Goal: Register for event/course

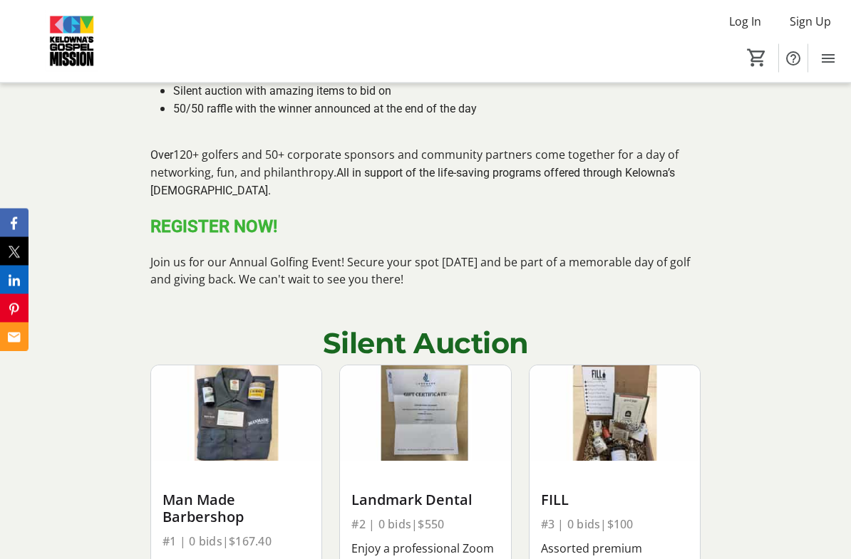
scroll to position [1259, 0]
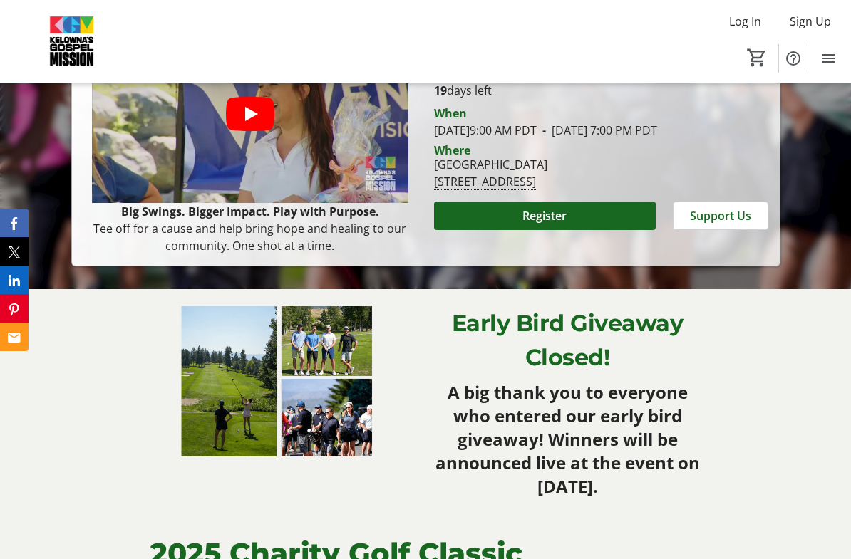
click at [549, 224] on span "Register" at bounding box center [544, 215] width 44 height 17
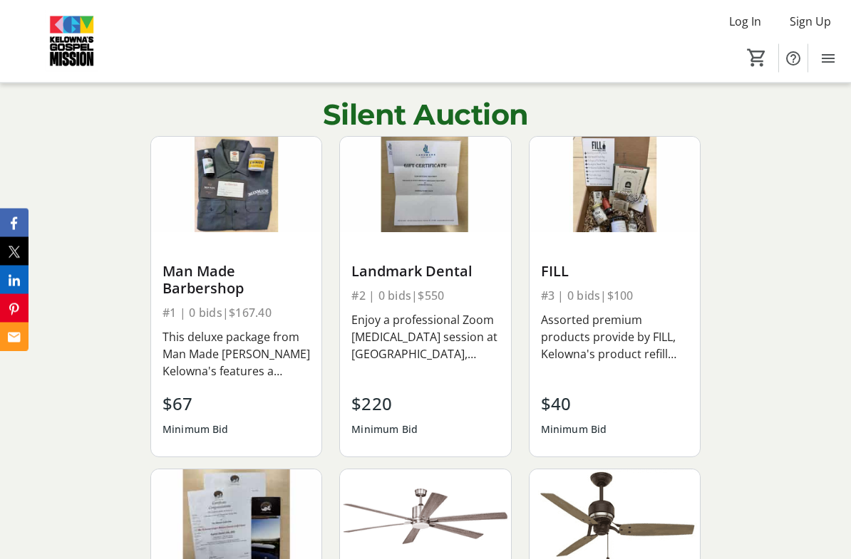
scroll to position [1517, 0]
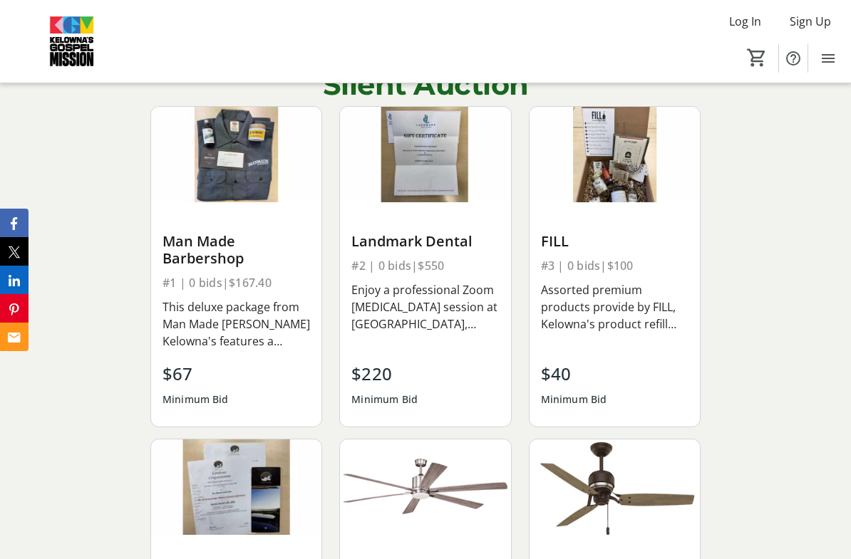
click at [593, 203] on img at bounding box center [614, 155] width 170 height 96
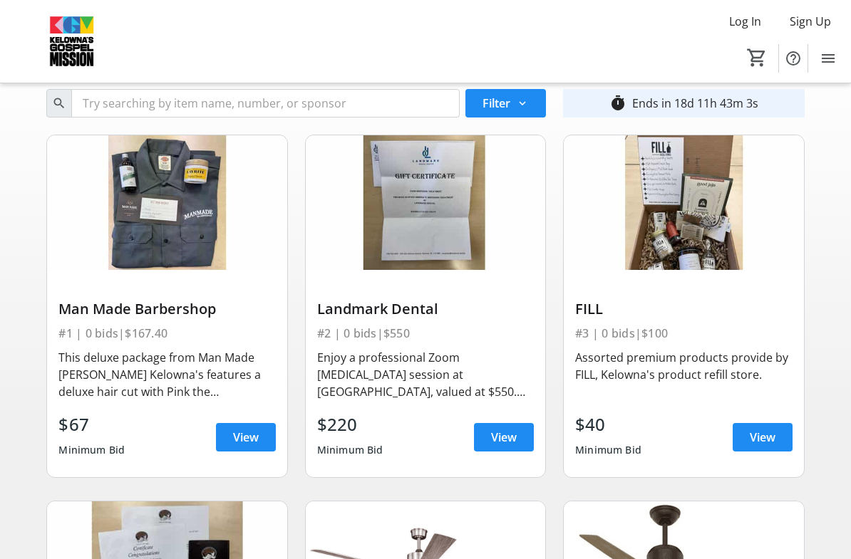
scroll to position [38, 0]
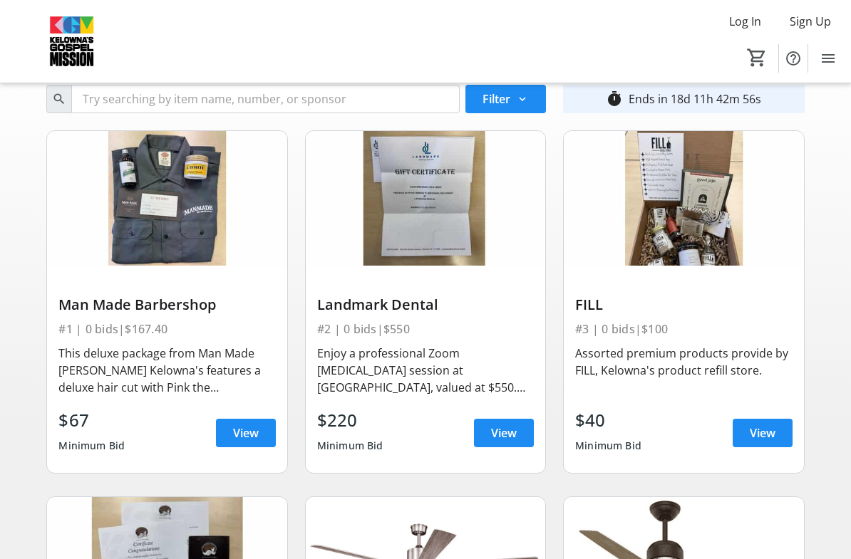
click at [762, 440] on span "View" at bounding box center [762, 433] width 26 height 17
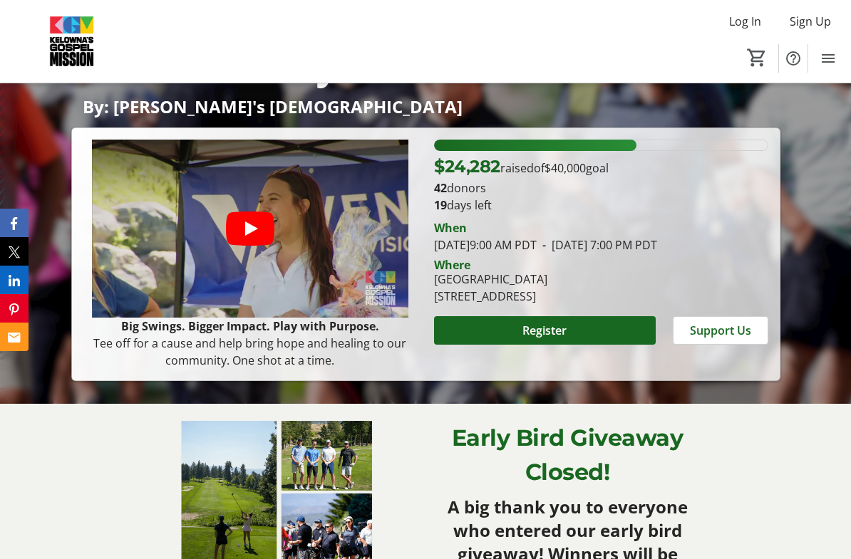
scroll to position [227, 0]
